Goal: Transaction & Acquisition: Purchase product/service

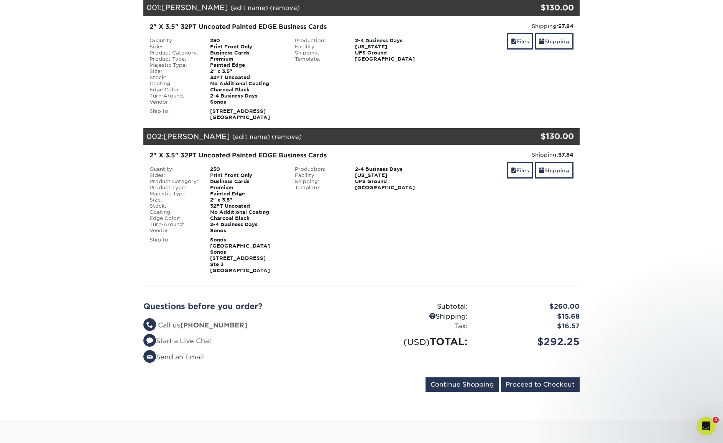
scroll to position [169, 0]
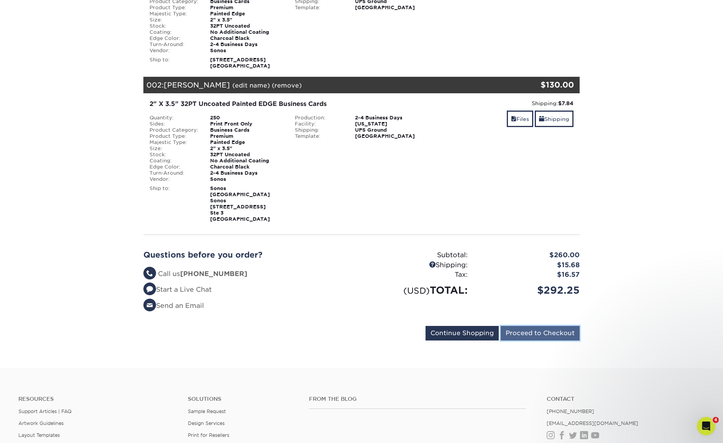
click at [528, 326] on input "Proceed to Checkout" at bounding box center [540, 333] width 79 height 15
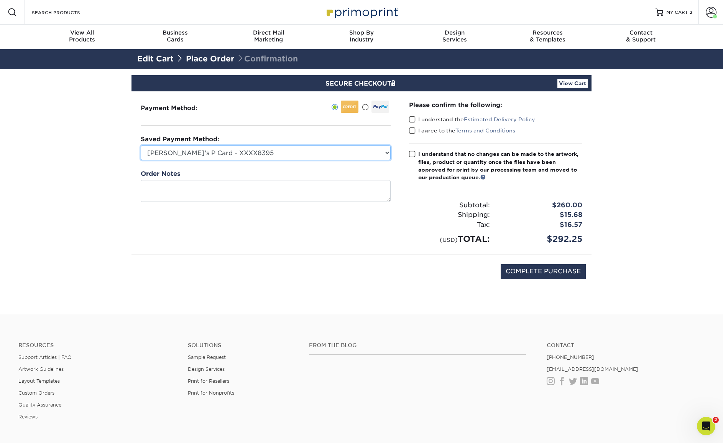
click at [362, 155] on select "Jake's P Card - XXXX8395 MasterCard - XXXX2183 MasterCard - XXXX9155 New Credit…" at bounding box center [266, 152] width 250 height 15
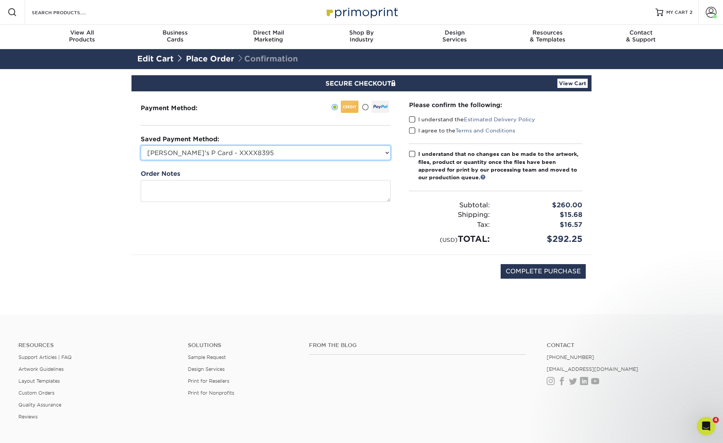
select select "71523"
click at [141, 145] on select "Jake's P Card - XXXX8395 MasterCard - XXXX2183 MasterCard - XXXX9155 New Credit…" at bounding box center [266, 152] width 250 height 15
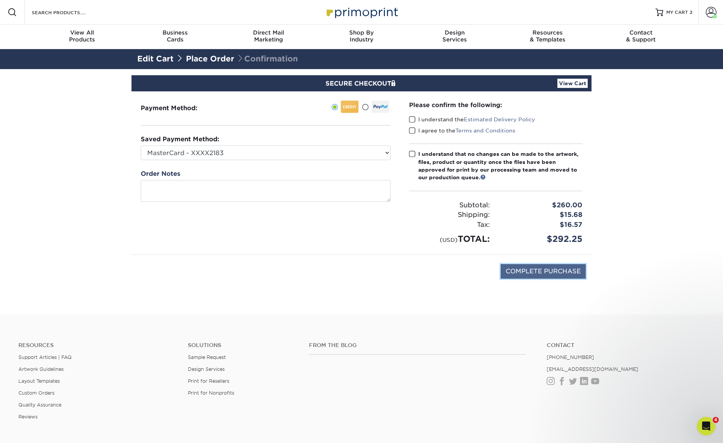
click at [526, 268] on input "COMPLETE PURCHASE" at bounding box center [543, 271] width 85 height 15
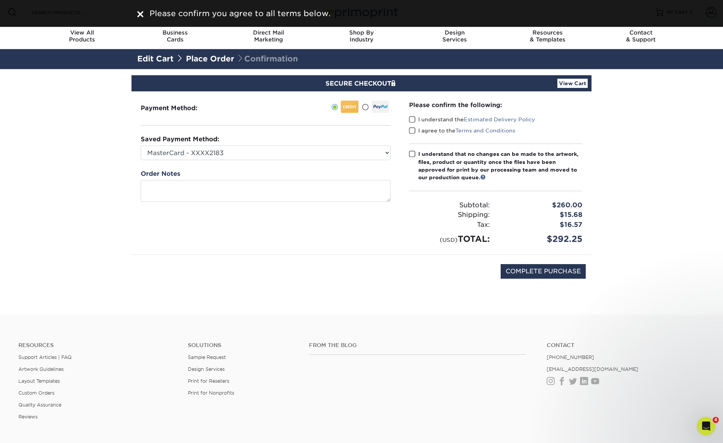
click at [413, 119] on span at bounding box center [412, 119] width 7 height 7
click at [0, 0] on input "I understand the Estimated Delivery Policy" at bounding box center [0, 0] width 0 height 0
click at [411, 127] on span at bounding box center [412, 130] width 7 height 7
click at [0, 0] on input "I agree to the Terms and Conditions" at bounding box center [0, 0] width 0 height 0
click at [411, 127] on span at bounding box center [412, 130] width 7 height 7
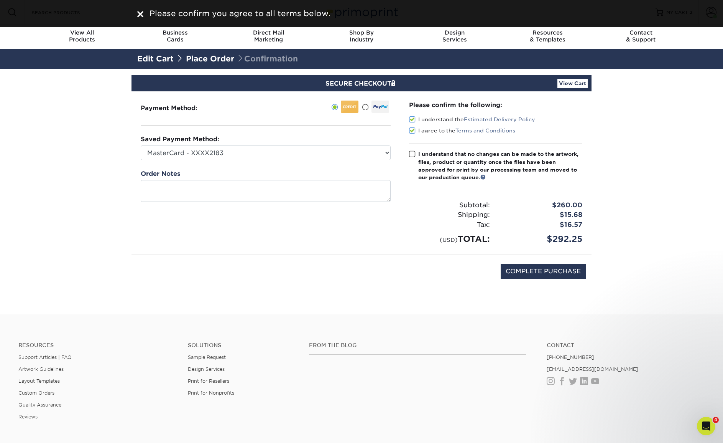
click at [0, 0] on input "I agree to the Terms and Conditions" at bounding box center [0, 0] width 0 height 0
click at [411, 132] on span at bounding box center [412, 130] width 7 height 7
click at [0, 0] on input "I agree to the Terms and Conditions" at bounding box center [0, 0] width 0 height 0
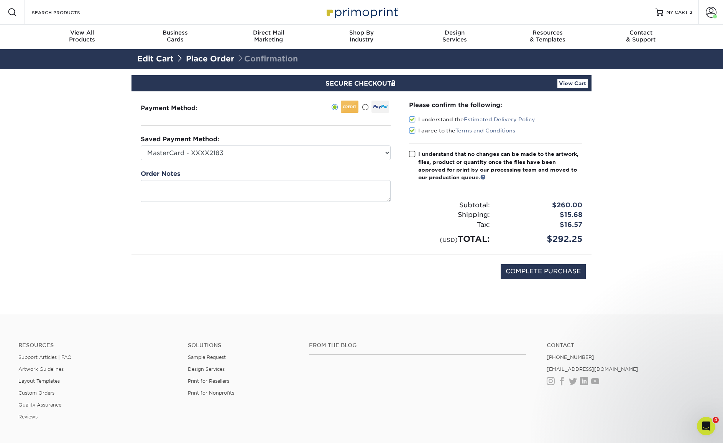
click at [412, 155] on span at bounding box center [412, 153] width 7 height 7
click at [0, 0] on input "I understand that no changes can be made to the artwork, files, product or quan…" at bounding box center [0, 0] width 0 height 0
click at [522, 269] on input "COMPLETE PURCHASE" at bounding box center [543, 271] width 85 height 15
type input "PROCESSING, PLEASE WAIT..."
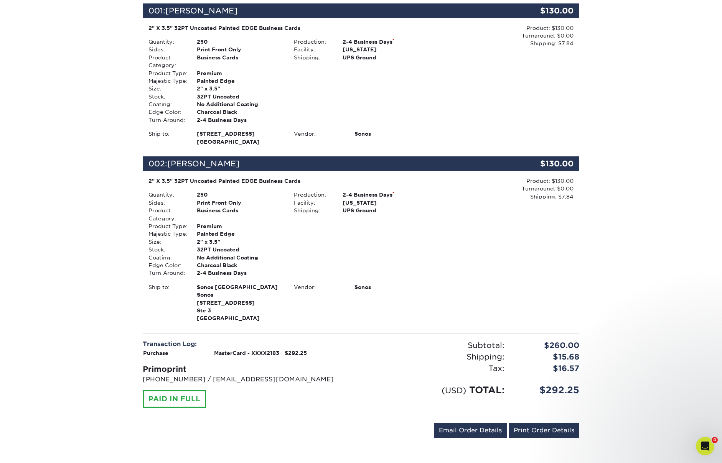
scroll to position [211, 0]
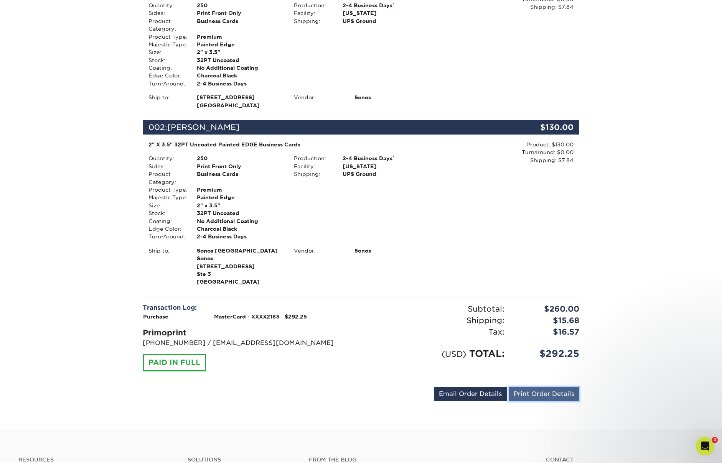
click at [564, 397] on link "Print Order Details" at bounding box center [543, 394] width 71 height 15
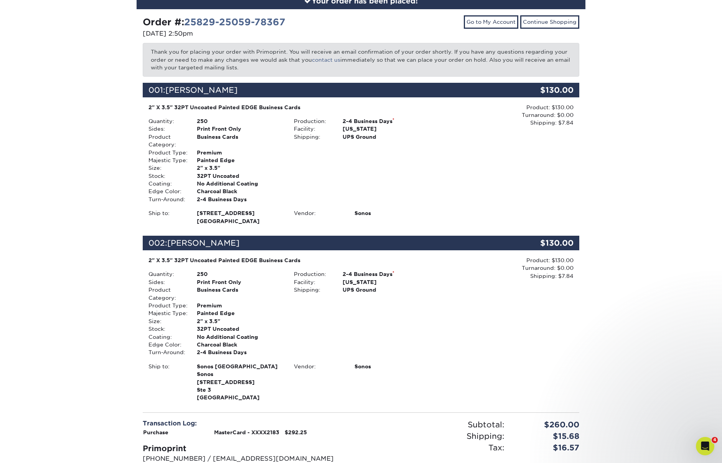
scroll to position [0, 0]
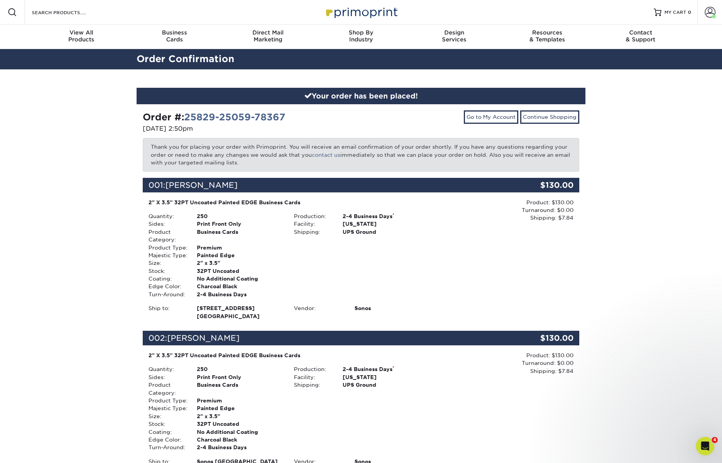
click at [692, 87] on div "Your order has been placed! Order #: 25829-25059-78367 [DATE] 2:50pm Go to My A…" at bounding box center [361, 354] width 722 height 571
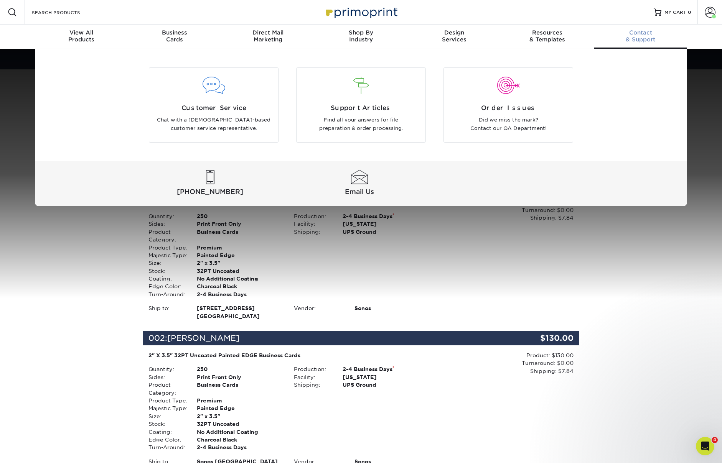
click at [703, 91] on div "Customer Service Chat with a [DEMOGRAPHIC_DATA]-based customer service represen…" at bounding box center [361, 127] width 722 height 157
click at [699, 91] on div "Customer Service Chat with a [DEMOGRAPHIC_DATA]-based customer service represen…" at bounding box center [361, 127] width 722 height 157
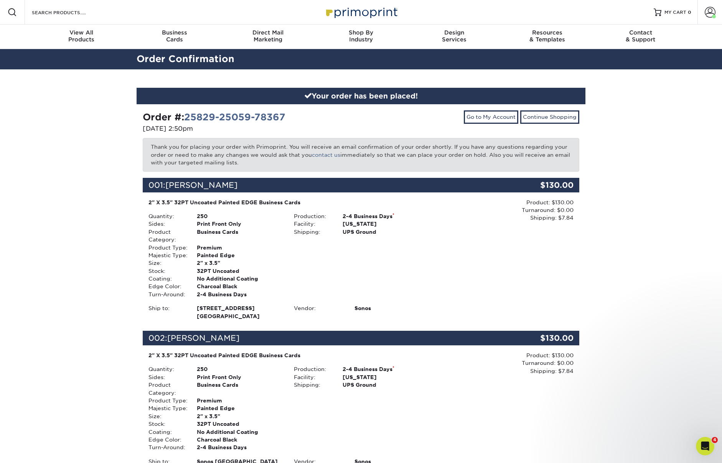
click at [551, 438] on div "Product: $130.00 Turnaround: $0.00 Shipping: $7.84 Discount: - $0.00" at bounding box center [506, 425] width 145 height 147
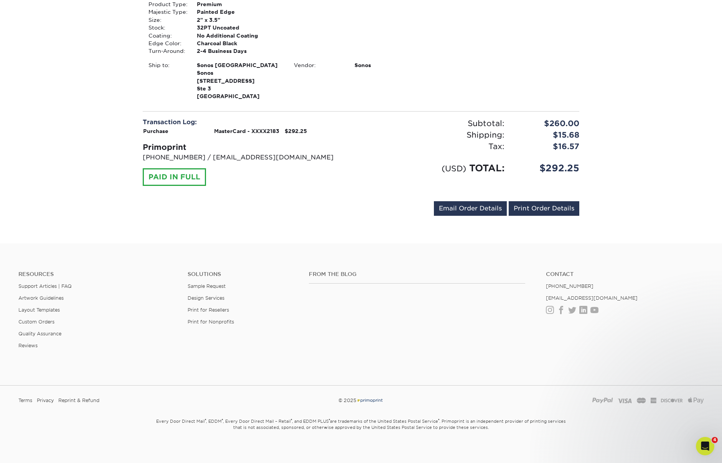
scroll to position [401, 0]
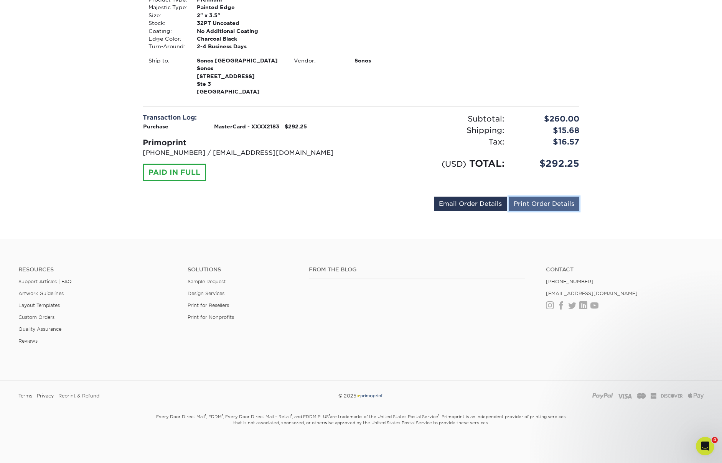
click at [528, 201] on link "Print Order Details" at bounding box center [543, 204] width 71 height 15
